Goal: Transaction & Acquisition: Purchase product/service

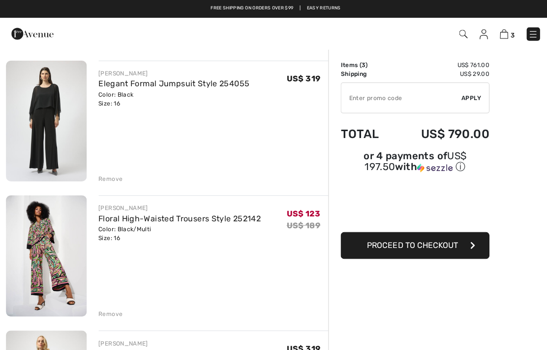
click at [419, 246] on span "Proceed to Checkout" at bounding box center [409, 242] width 91 height 9
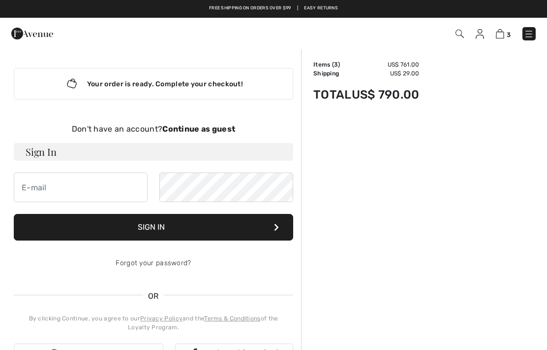
checkbox input "true"
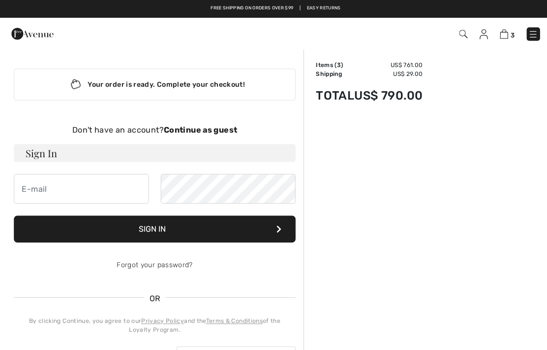
click at [534, 33] on img at bounding box center [529, 34] width 10 height 10
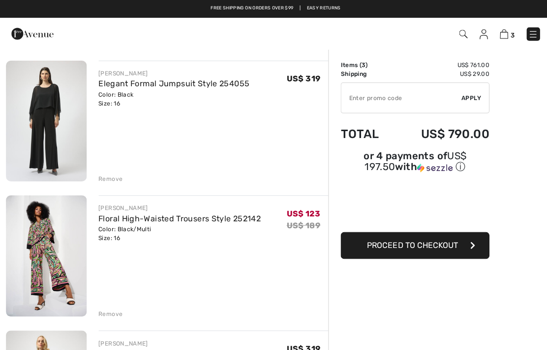
click at [532, 29] on img at bounding box center [529, 34] width 10 height 10
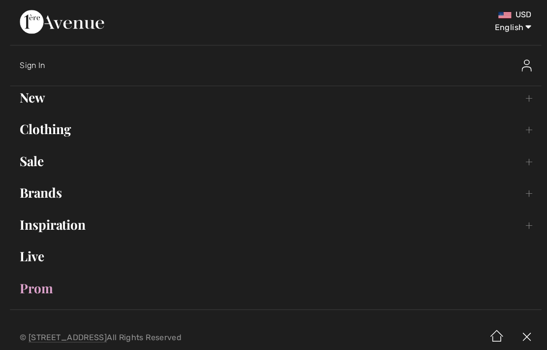
click at [35, 161] on link "Sale Toggle submenu" at bounding box center [274, 160] width 528 height 22
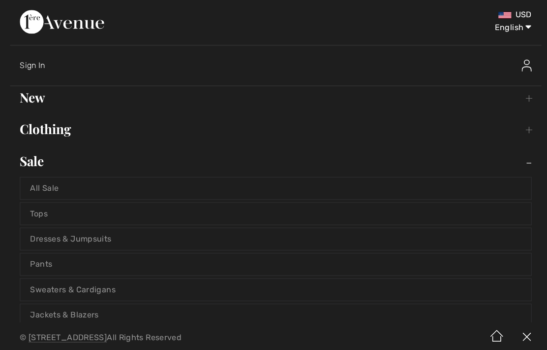
click at [328, 213] on link "Tops" at bounding box center [273, 212] width 507 height 22
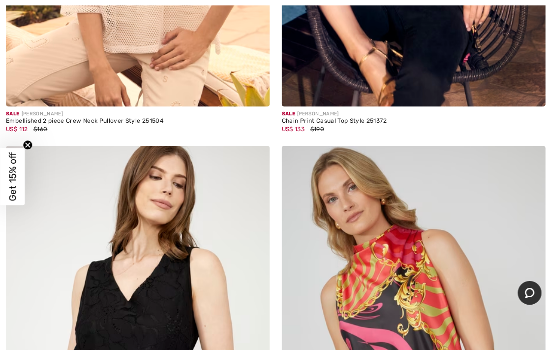
scroll to position [1705, 0]
click at [524, 237] on img at bounding box center [411, 340] width 262 height 393
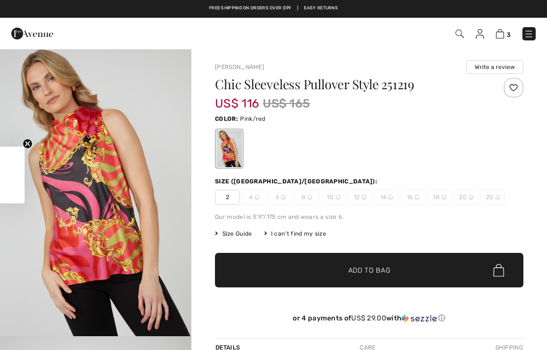
checkbox input "true"
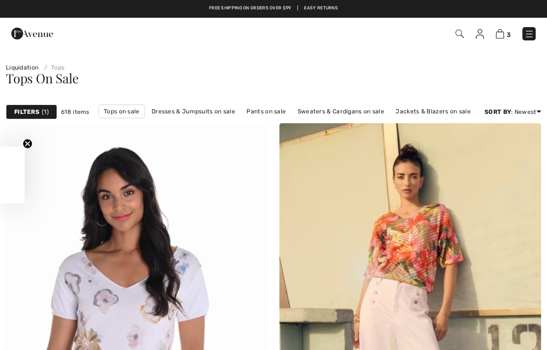
checkbox input "true"
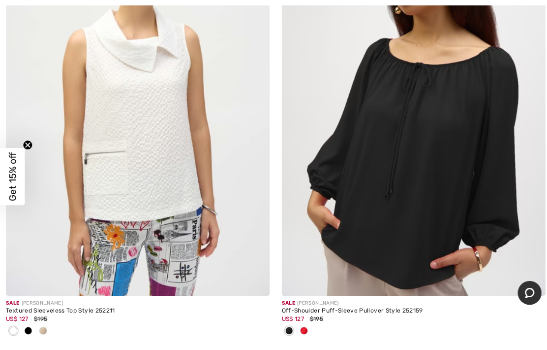
scroll to position [3355, 0]
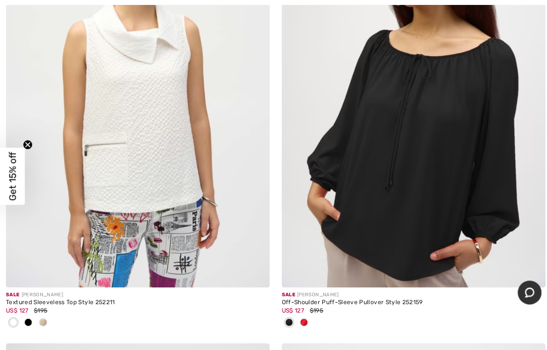
click at [304, 316] on span at bounding box center [302, 320] width 8 height 8
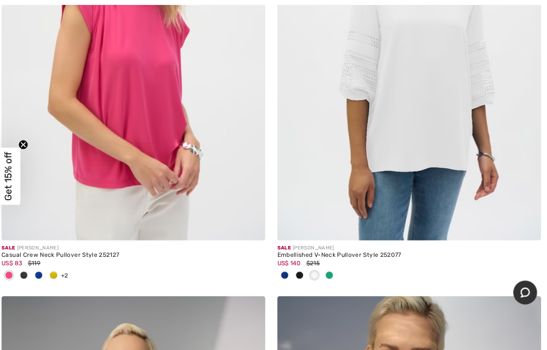
scroll to position [3850, 0]
click at [445, 149] on img at bounding box center [411, 41] width 262 height 393
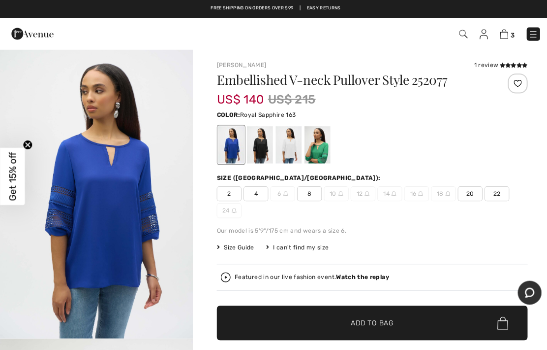
click at [284, 148] on div at bounding box center [287, 143] width 26 height 37
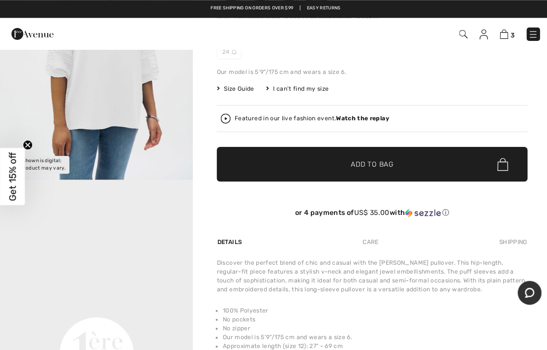
scroll to position [156, 0]
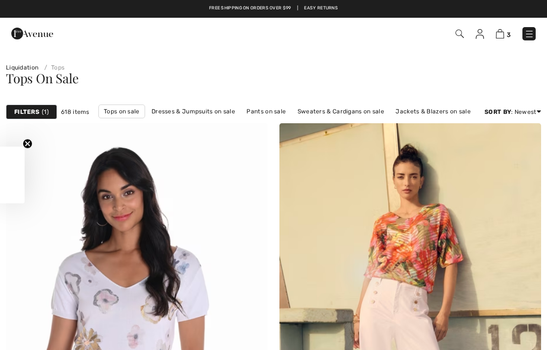
checkbox input "true"
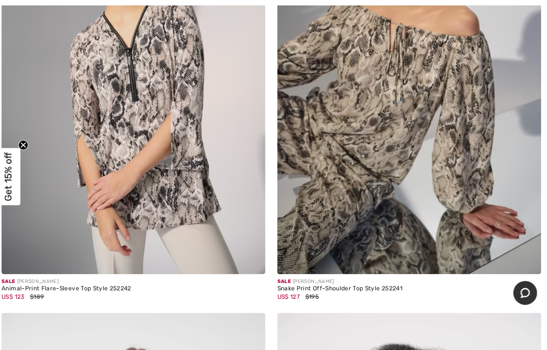
scroll to position [4265, 0]
click at [366, 277] on div "Sale [PERSON_NAME]" at bounding box center [411, 278] width 262 height 7
click at [458, 153] on img at bounding box center [411, 74] width 262 height 393
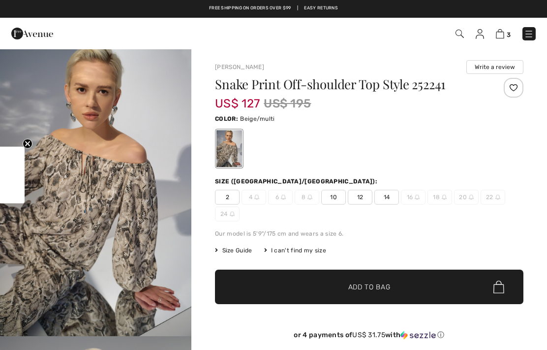
checkbox input "true"
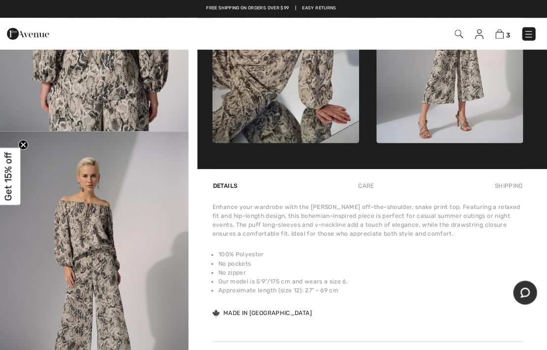
scroll to position [470, 0]
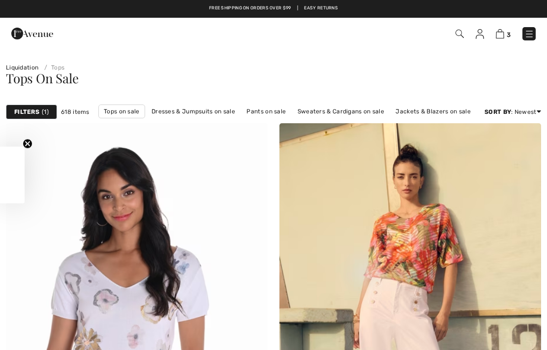
checkbox input "true"
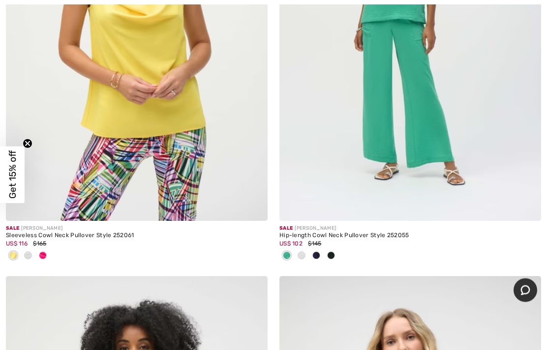
scroll to position [7122, 0]
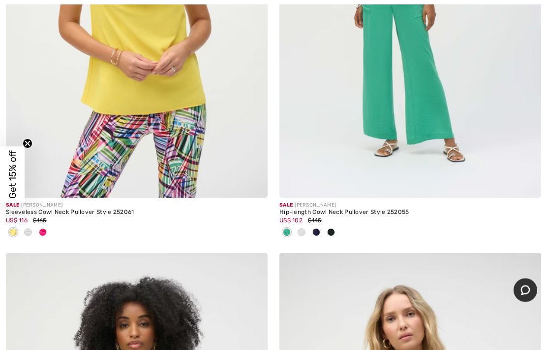
click at [303, 228] on span at bounding box center [302, 232] width 8 height 8
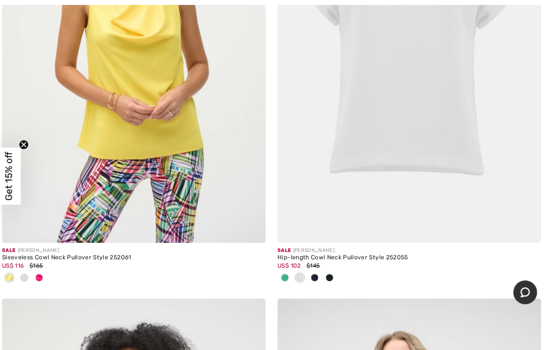
scroll to position [7086, 0]
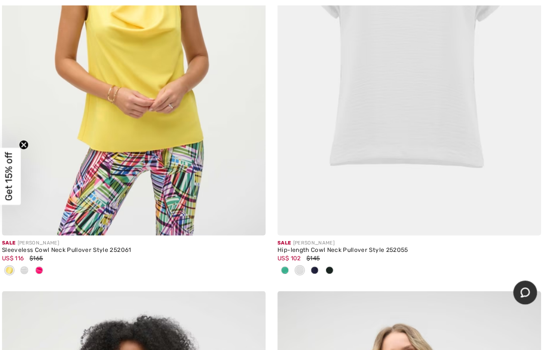
click at [505, 186] on img at bounding box center [411, 36] width 262 height 393
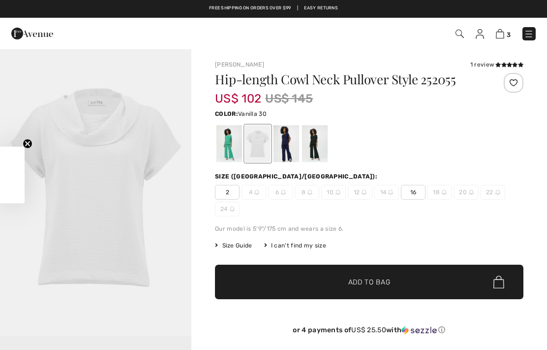
checkbox input "true"
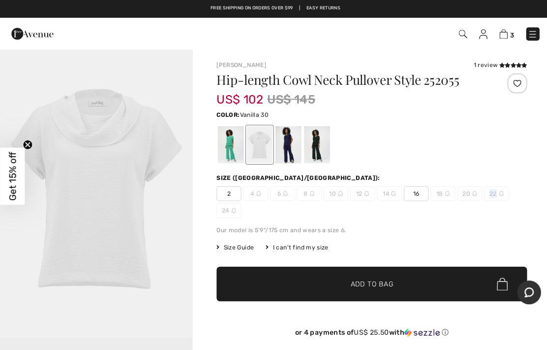
click at [491, 64] on div "1 review" at bounding box center [497, 64] width 53 height 9
click at [510, 64] on icon at bounding box center [509, 64] width 5 height 5
click at [293, 140] on div at bounding box center [287, 143] width 26 height 37
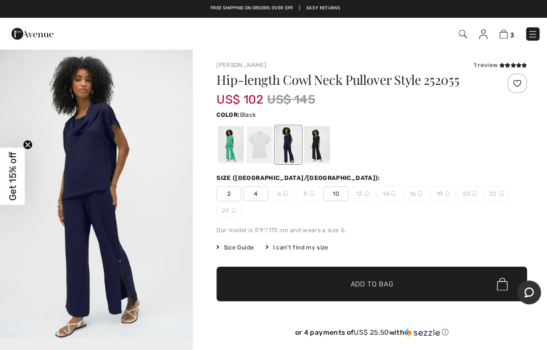
click at [320, 132] on div at bounding box center [315, 143] width 26 height 37
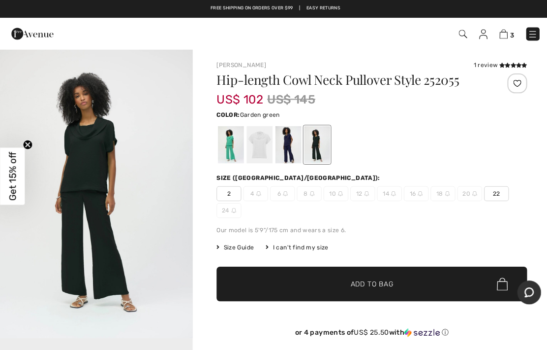
click at [225, 143] on div at bounding box center [230, 143] width 26 height 37
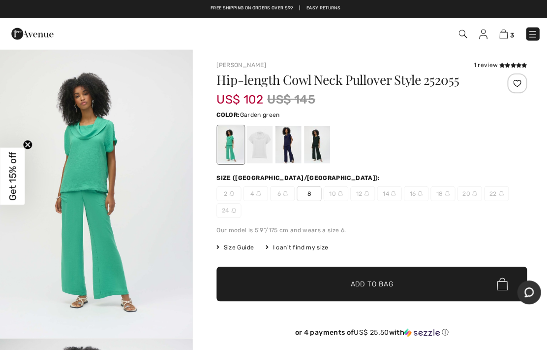
click at [266, 142] on div at bounding box center [258, 143] width 26 height 37
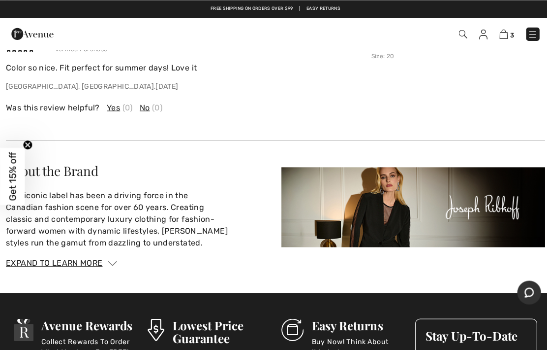
scroll to position [1355, 0]
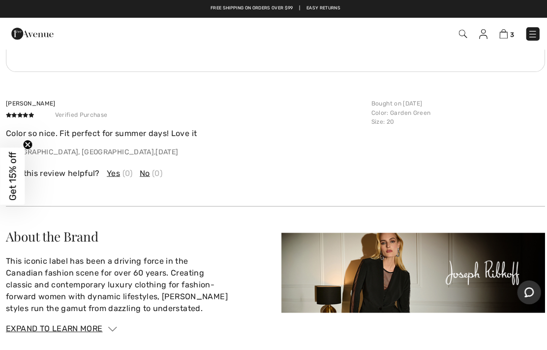
click at [530, 33] on img at bounding box center [529, 34] width 10 height 10
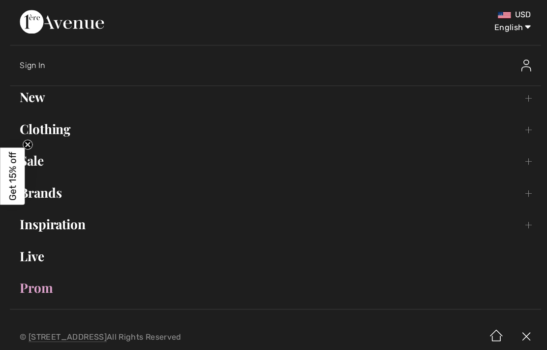
click at [62, 128] on link "Clothing Toggle submenu" at bounding box center [274, 128] width 528 height 22
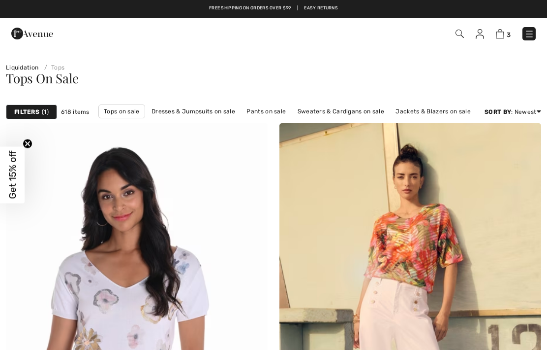
checkbox input "true"
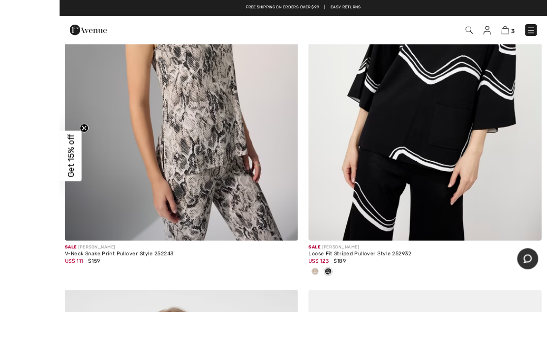
scroll to position [8910, 0]
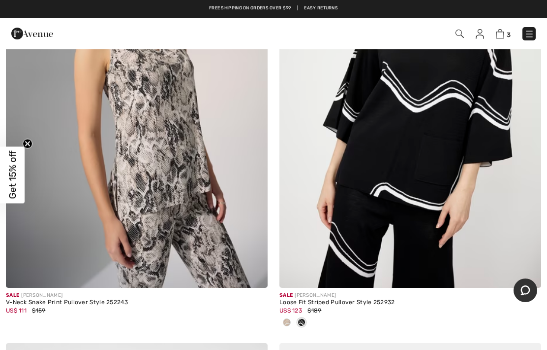
click at [291, 315] on div at bounding box center [287, 323] width 15 height 16
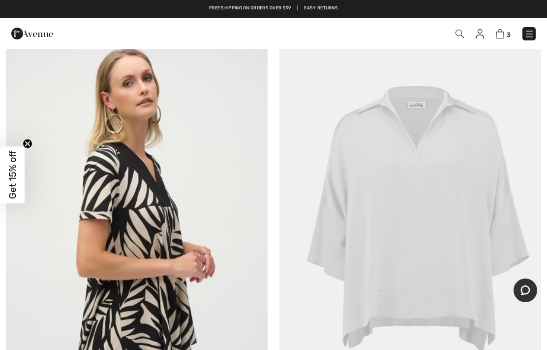
scroll to position [9212, 0]
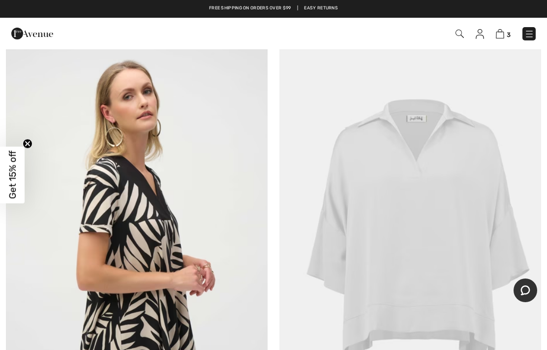
click at [490, 157] on img at bounding box center [411, 237] width 262 height 393
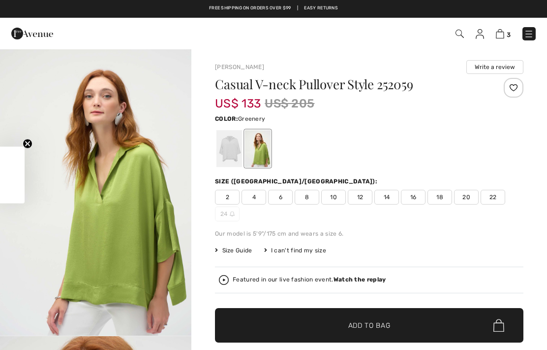
checkbox input "true"
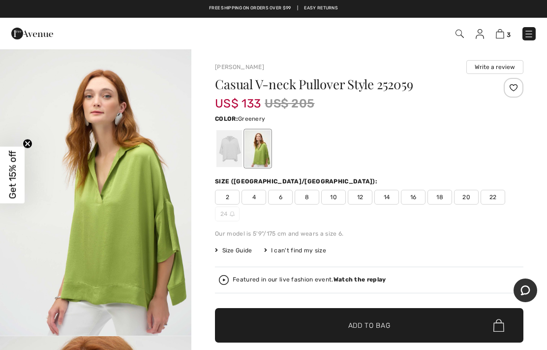
click at [418, 196] on span "16" at bounding box center [413, 197] width 25 height 15
click at [233, 151] on div at bounding box center [230, 148] width 26 height 37
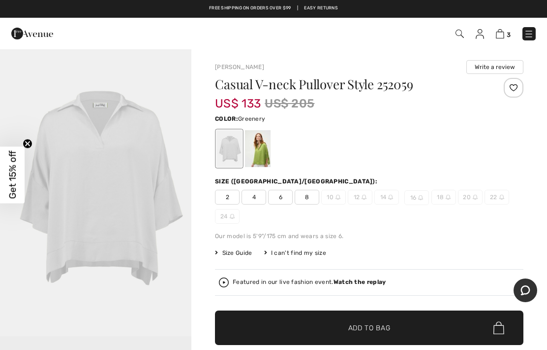
click at [261, 152] on div at bounding box center [258, 148] width 26 height 37
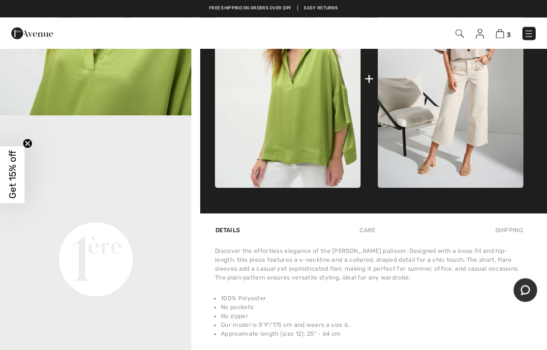
scroll to position [500, 0]
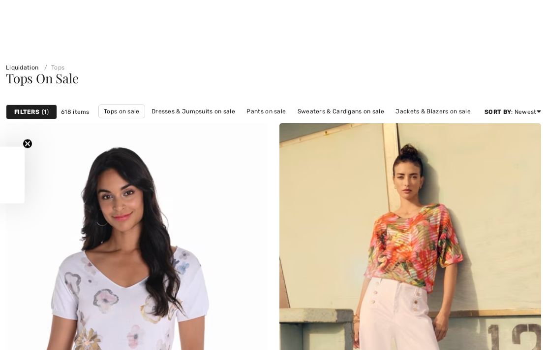
checkbox input "true"
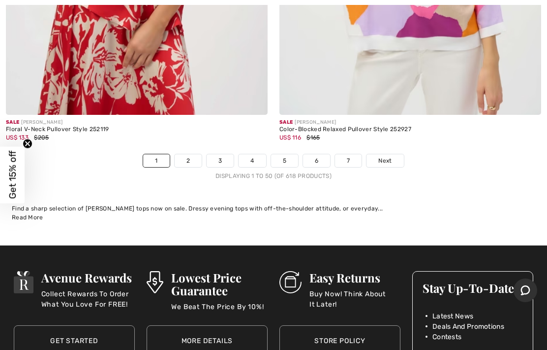
scroll to position [11430, 0]
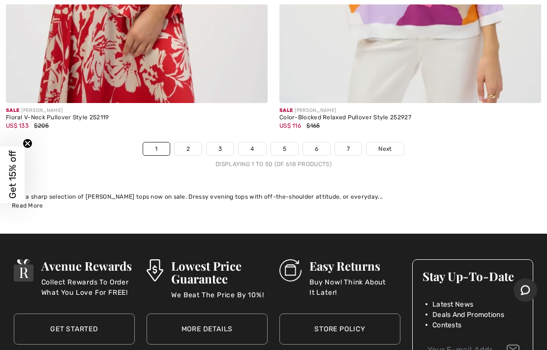
click at [187, 143] on link "2" at bounding box center [188, 149] width 27 height 13
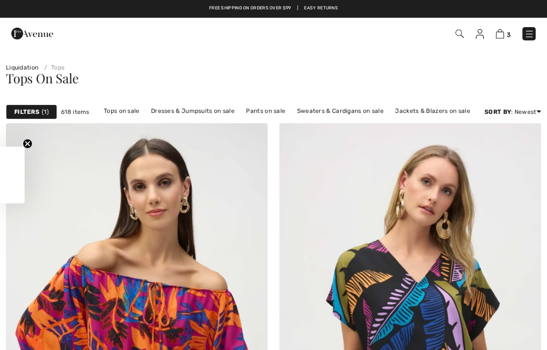
checkbox input "true"
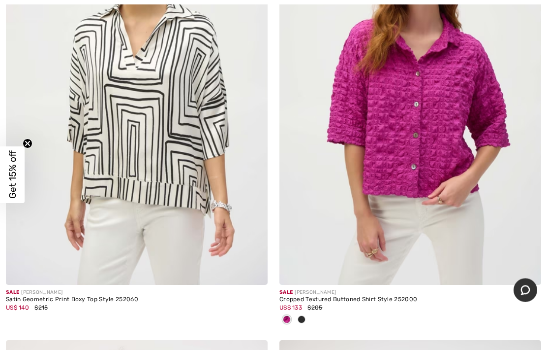
scroll to position [1958, 0]
click at [100, 187] on img at bounding box center [137, 88] width 262 height 393
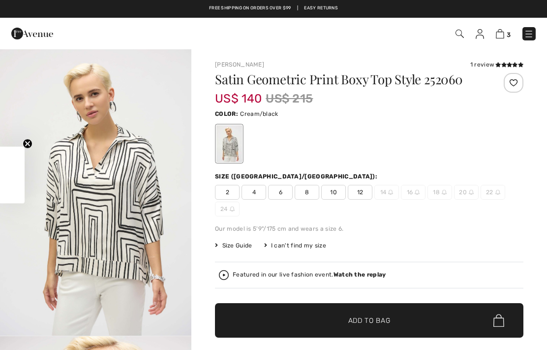
checkbox input "true"
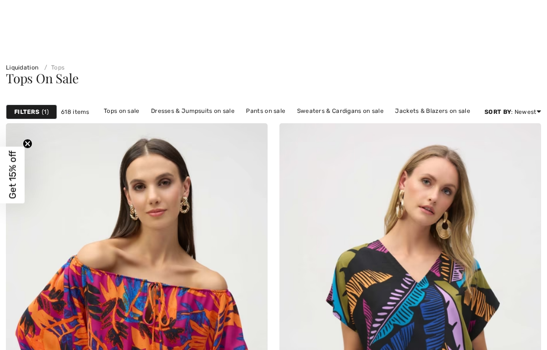
checkbox input "true"
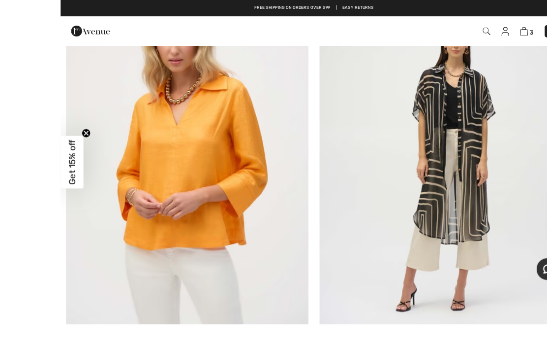
scroll to position [2290, 0]
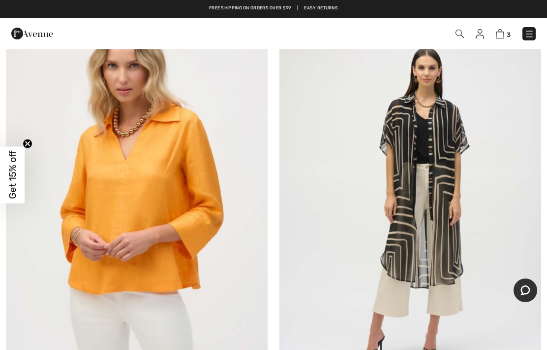
click at [220, 222] on img at bounding box center [137, 204] width 262 height 393
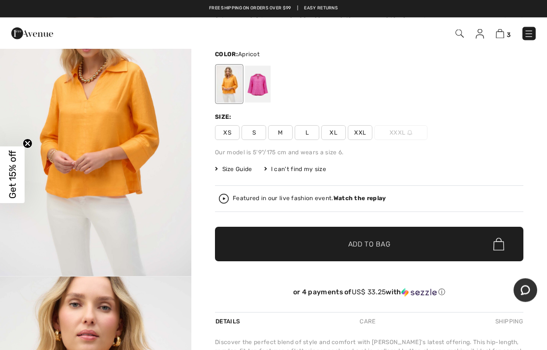
scroll to position [58, 0]
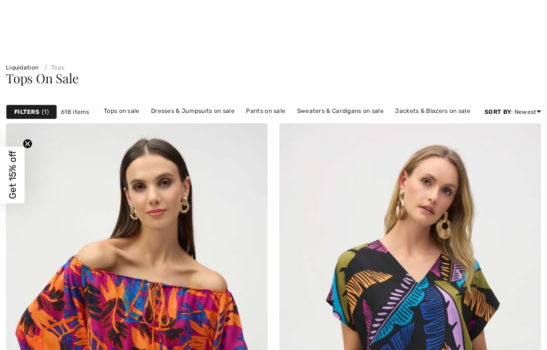
checkbox input "true"
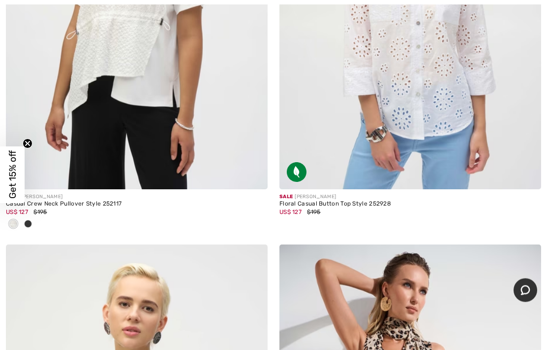
scroll to position [3036, 0]
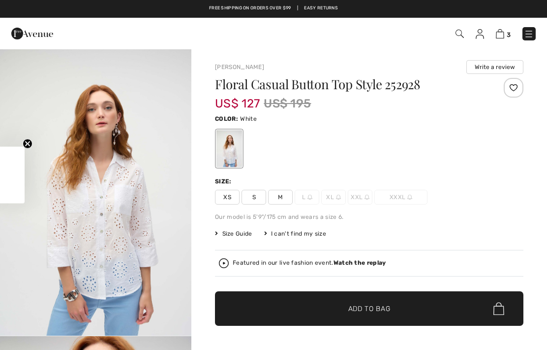
checkbox input "true"
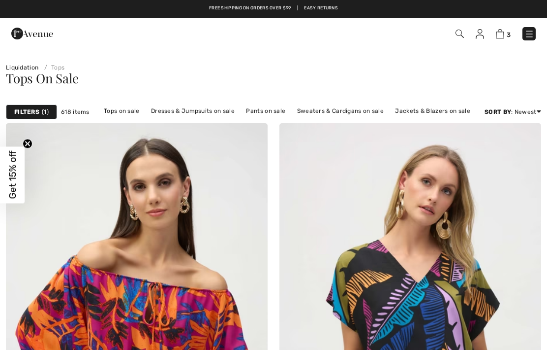
checkbox input "true"
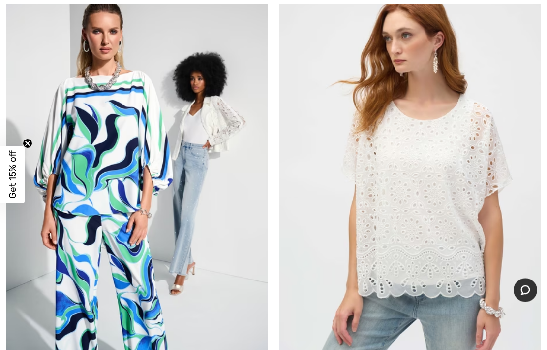
scroll to position [5615, 0]
click at [480, 178] on img at bounding box center [411, 164] width 262 height 393
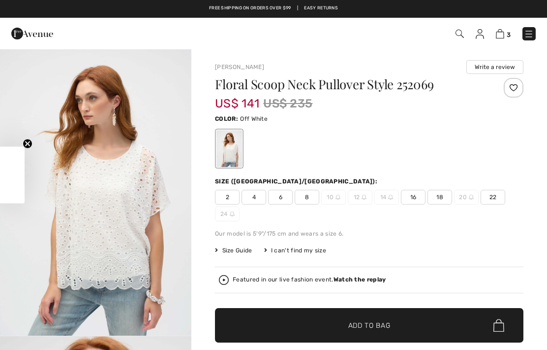
checkbox input "true"
click at [411, 194] on span "16" at bounding box center [413, 197] width 25 height 15
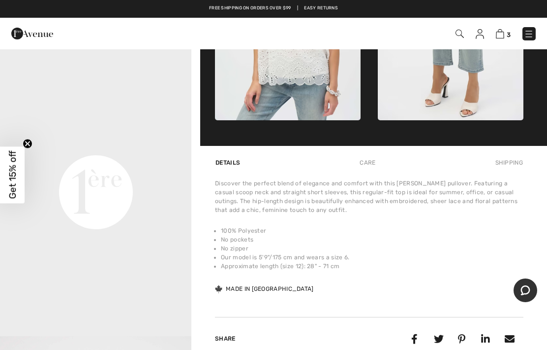
scroll to position [571, 0]
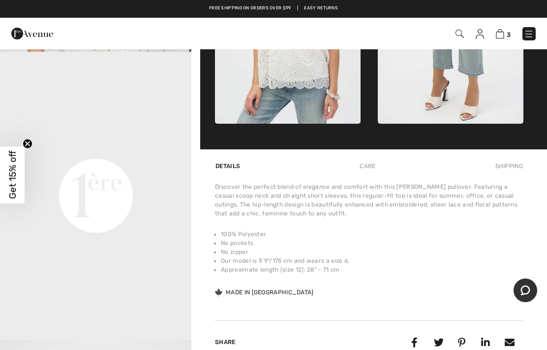
click at [533, 35] on img at bounding box center [529, 34] width 10 height 10
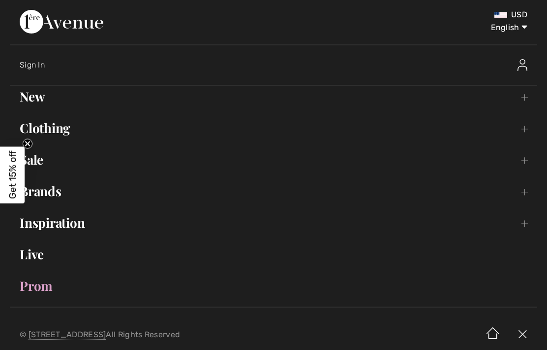
click at [54, 129] on link "Clothing Toggle submenu" at bounding box center [274, 128] width 528 height 22
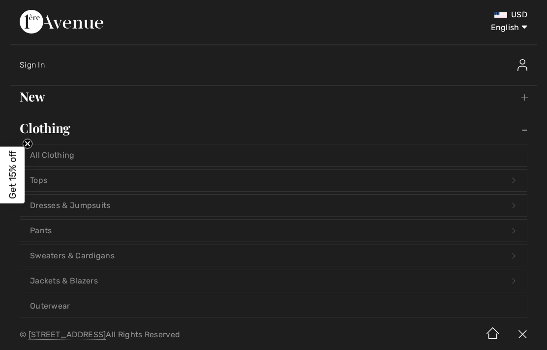
click at [105, 233] on link "Pants Open submenu" at bounding box center [273, 231] width 507 height 22
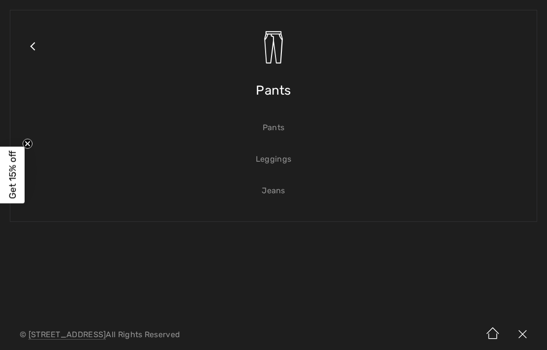
click at [279, 126] on link "Pants" at bounding box center [273, 128] width 507 height 22
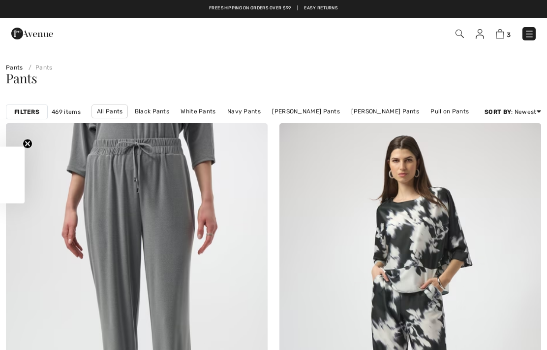
checkbox input "true"
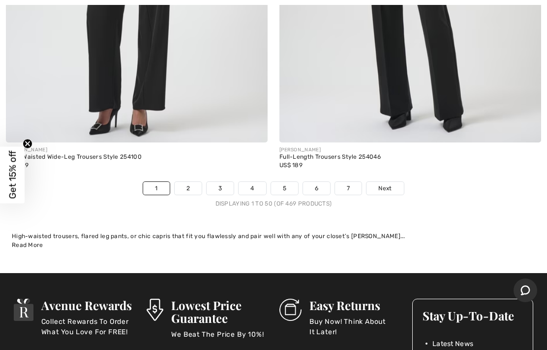
scroll to position [11327, 0]
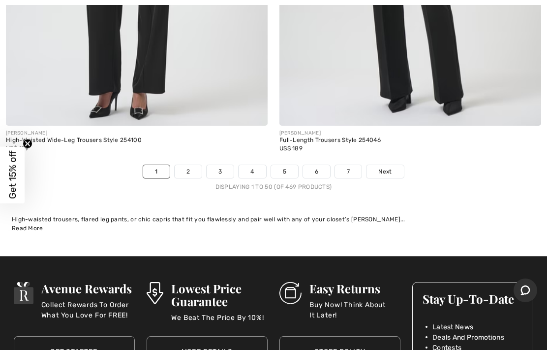
click at [192, 165] on link "2" at bounding box center [188, 171] width 27 height 13
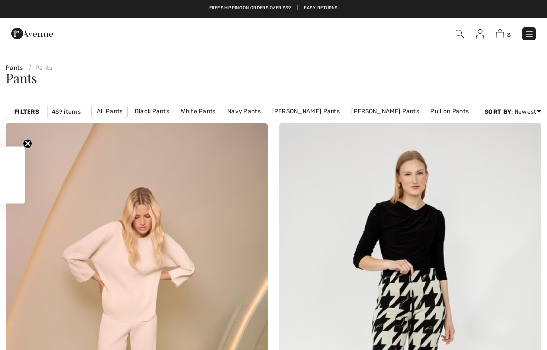
checkbox input "true"
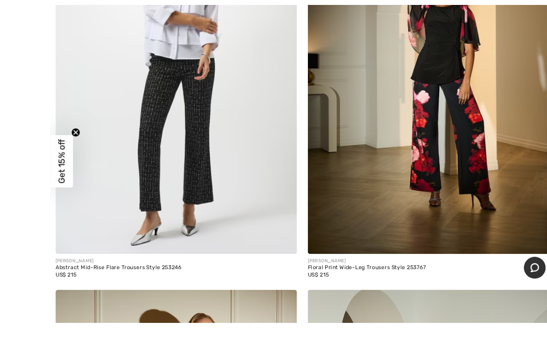
scroll to position [9316, 0]
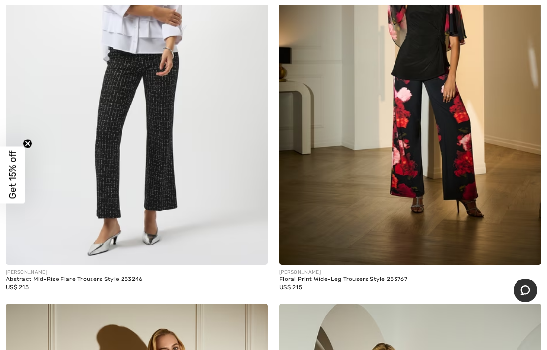
click at [176, 96] on img at bounding box center [137, 68] width 262 height 393
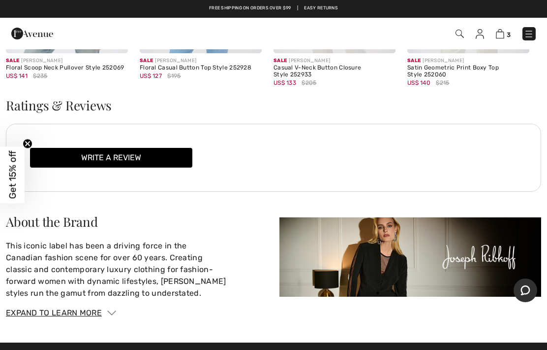
scroll to position [1667, 0]
